Goal: Find specific page/section: Find specific page/section

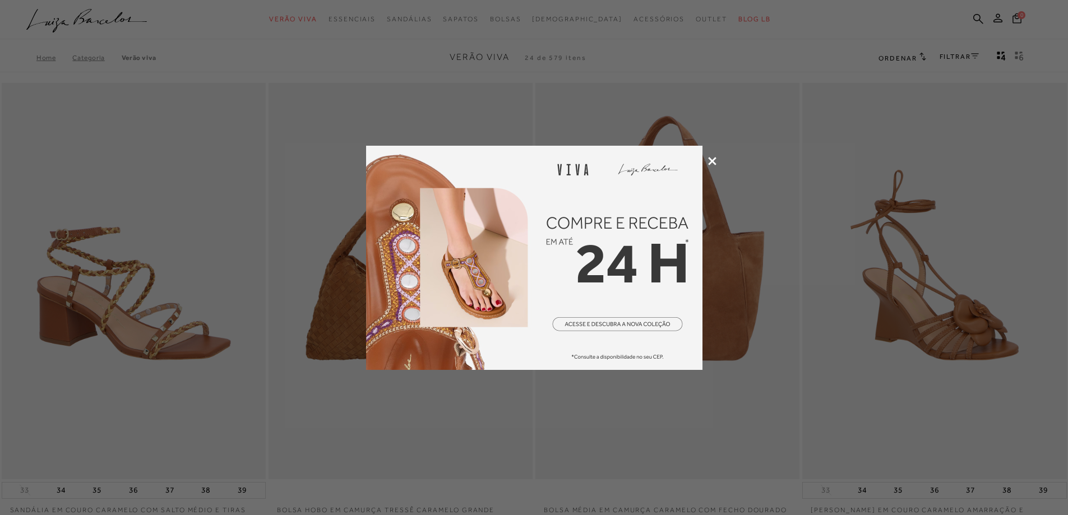
click at [711, 159] on icon at bounding box center [712, 161] width 8 height 8
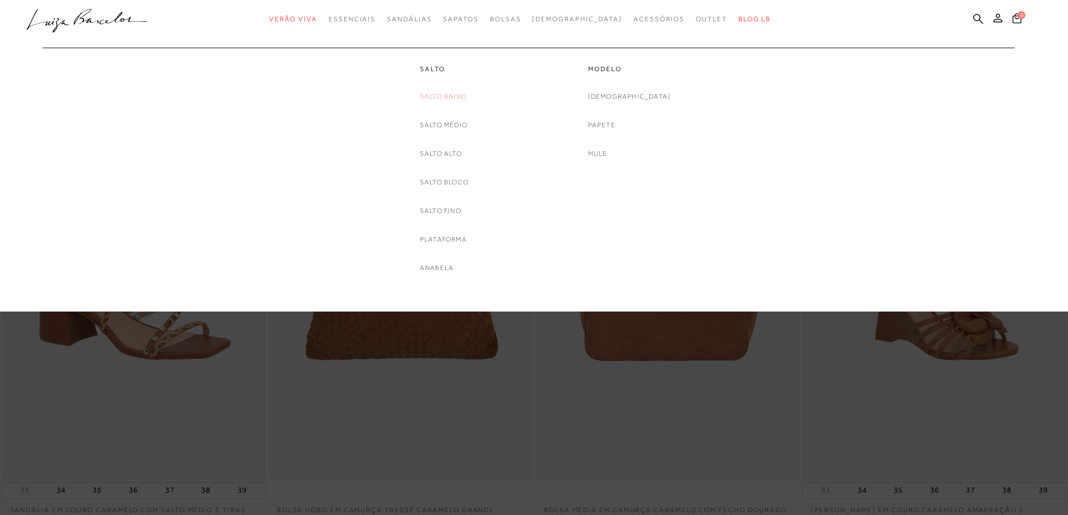
click at [433, 96] on link "Salto Baixo" at bounding box center [443, 97] width 47 height 12
